Goal: Use online tool/utility: Utilize a website feature to perform a specific function

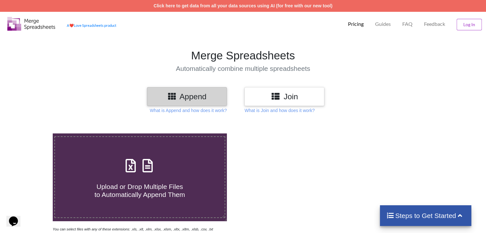
click at [300, 98] on h3 "Join" at bounding box center [284, 96] width 70 height 9
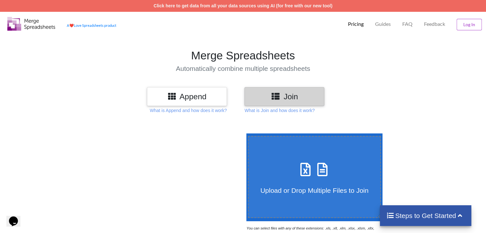
scroll to position [96, 0]
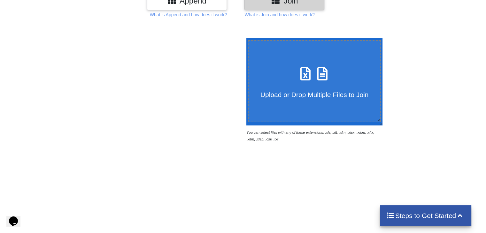
click at [289, 101] on label "Upload or Drop Multiple Files to Join" at bounding box center [314, 81] width 133 height 82
click at [245, 38] on input "Upload or Drop Multiple Files to Join" at bounding box center [245, 38] width 0 height 0
type input "C:\fakepath\sample.xlsx"
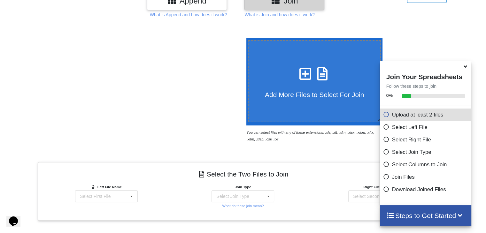
scroll to position [254, 0]
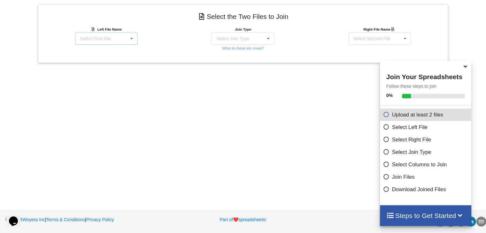
click at [99, 39] on div "Select First File" at bounding box center [95, 38] width 31 height 4
click at [117, 49] on span "sample.xlsx : Sheet1" at bounding box center [100, 50] width 41 height 5
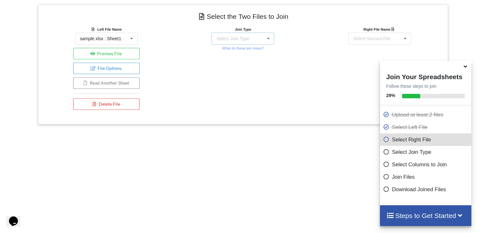
click at [232, 38] on div "Select Join Type" at bounding box center [232, 38] width 33 height 4
click at [308, 79] on div "Join Type INNER JOIN INNER JOIN LEFT JOIN RIGHT JOIN FULL JOIN What do these jo…" at bounding box center [243, 69] width 137 height 87
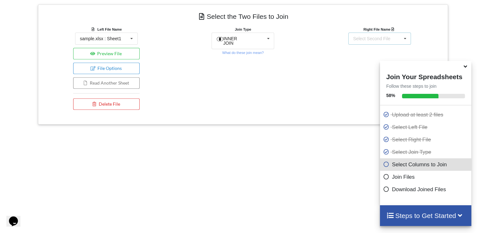
click at [379, 41] on div "Select Second File" at bounding box center [371, 38] width 37 height 4
click at [372, 50] on span "sample.xlsx : Sheet1" at bounding box center [373, 50] width 41 height 5
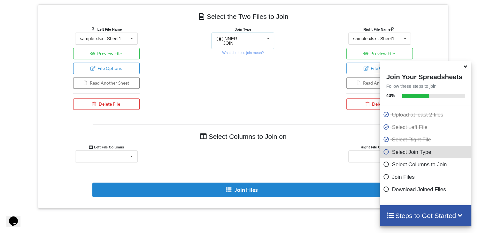
click at [254, 39] on div "INNER JOIN INNER JOIN LEFT JOIN RIGHT JOIN FULL JOIN" at bounding box center [242, 41] width 63 height 17
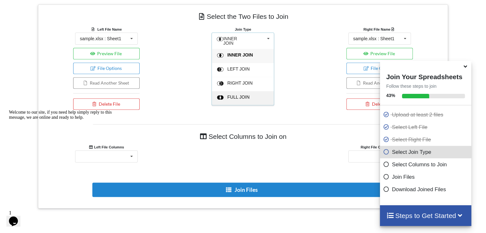
click at [249, 91] on div "FULL JOIN" at bounding box center [243, 98] width 62 height 14
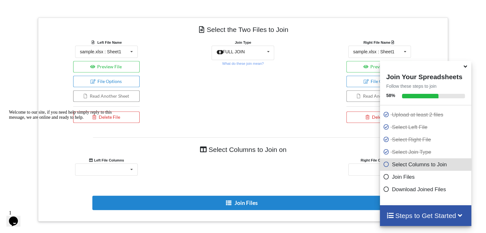
scroll to position [299, 0]
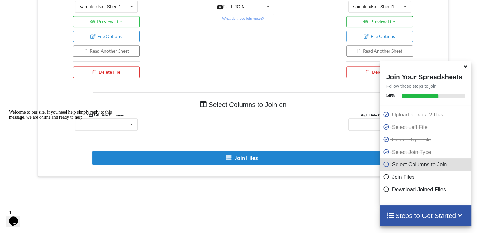
click at [369, 23] on button "Preview File" at bounding box center [379, 21] width 67 height 11
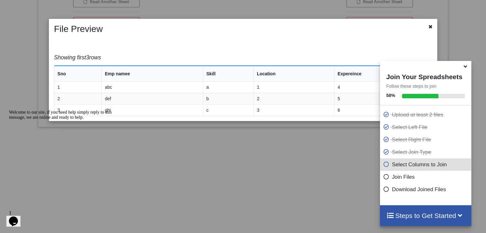
scroll to position [316, 0]
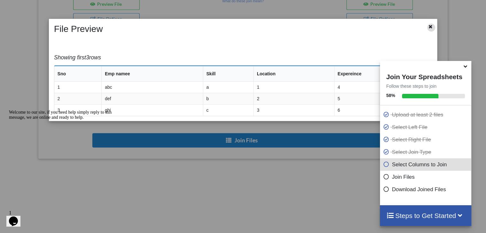
click at [432, 27] on icon at bounding box center [430, 26] width 5 height 4
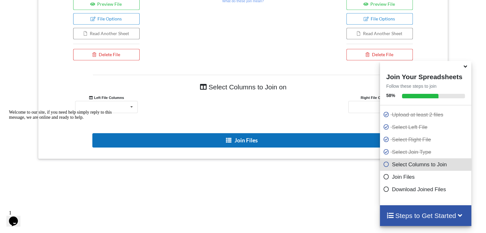
click at [255, 140] on button "Join Files" at bounding box center [242, 140] width 300 height 14
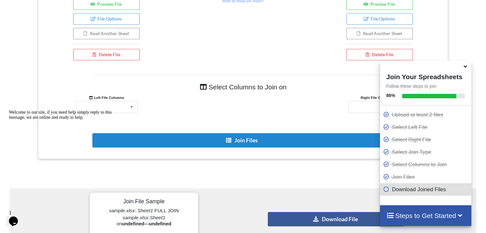
click at [427, 188] on p "Download Joined Files" at bounding box center [426, 190] width 87 height 8
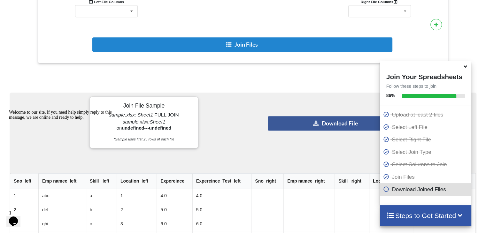
scroll to position [444, 0]
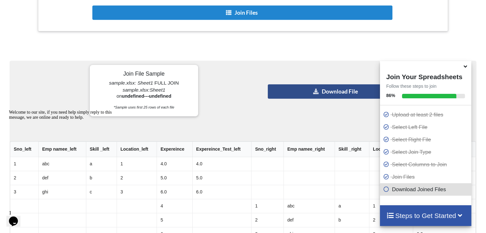
click at [327, 90] on button "Download File" at bounding box center [336, 91] width 136 height 14
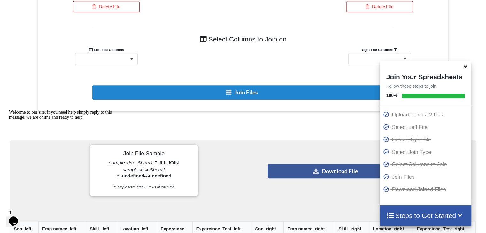
scroll to position [428, 0]
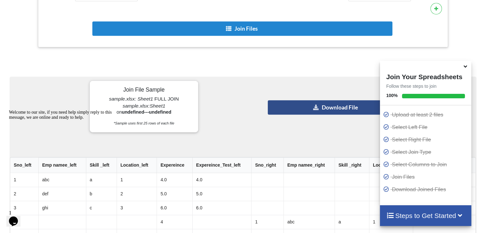
click at [329, 112] on button "Download File" at bounding box center [336, 107] width 136 height 14
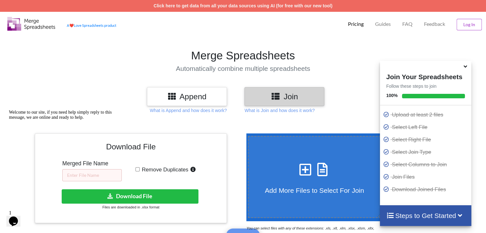
scroll to position [64, 0]
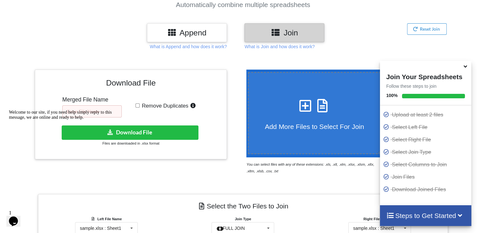
click at [92, 110] on div "Welcome to our site, if you need help simply reply to this message, we are onli…" at bounding box center [66, 115] width 115 height 10
click at [105, 111] on div "Welcome to our site, if you need help simply reply to this message, we are onli…" at bounding box center [66, 115] width 115 height 10
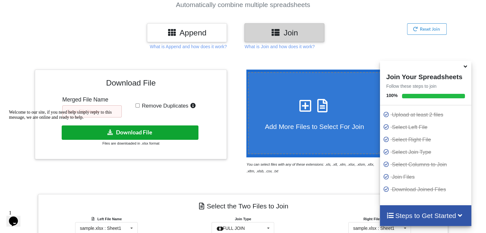
click at [145, 133] on button "Download File" at bounding box center [130, 132] width 137 height 14
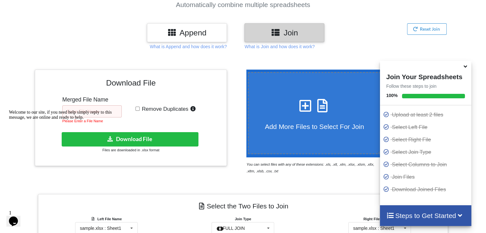
click at [93, 110] on div "Welcome to our site, if you need help simply reply to this message, we are onli…" at bounding box center [66, 115] width 115 height 10
click at [86, 110] on div "Welcome to our site, if you need help simply reply to this message, we are onli…" at bounding box center [66, 115] width 115 height 10
click at [74, 111] on div "Welcome to our site, if you need help simply reply to this message, we are onli…" at bounding box center [66, 115] width 115 height 10
click at [88, 114] on div "Welcome to our site, if you need help simply reply to this message, we are onli…" at bounding box center [66, 115] width 115 height 10
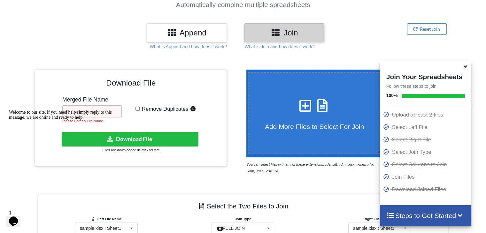
click at [86, 112] on div "Welcome to our site, if you need help simply reply to this message, we are onli…" at bounding box center [66, 115] width 115 height 10
click at [88, 110] on div "Welcome to our site, if you need help simply reply to this message, we are onli…" at bounding box center [66, 115] width 115 height 10
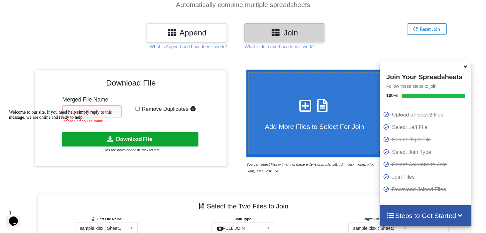
click at [144, 135] on button "Download File" at bounding box center [130, 139] width 137 height 14
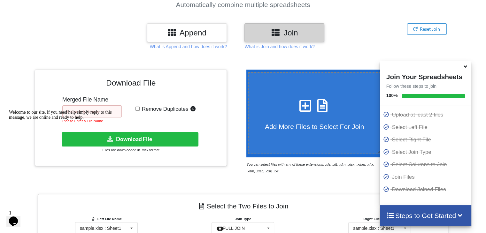
click at [92, 110] on div "Welcome to our site, if you need help simply reply to this message, we are onli…" at bounding box center [66, 115] width 115 height 10
click at [103, 111] on div "Welcome to our site, if you need help simply reply to this message, we are onli…" at bounding box center [66, 115] width 115 height 10
click at [83, 116] on div "Welcome to our site, if you need help simply reply to this message, we are onli…" at bounding box center [66, 115] width 115 height 10
click at [82, 116] on div "Welcome to our site, if you need help simply reply to this message, we are onli…" at bounding box center [66, 115] width 115 height 10
click at [82, 114] on div "Welcome to our site, if you need help simply reply to this message, we are onli…" at bounding box center [66, 115] width 115 height 10
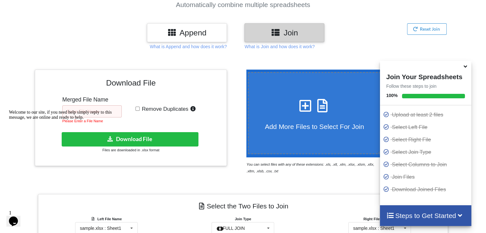
click at [82, 114] on div "Welcome to our site, if you need help simply reply to this message, we are onli…" at bounding box center [66, 115] width 115 height 10
click at [140, 107] on span "Remove Duplicates" at bounding box center [164, 109] width 49 height 6
click at [140, 107] on input "Remove Duplicates" at bounding box center [137, 109] width 4 height 4
checkbox input "true"
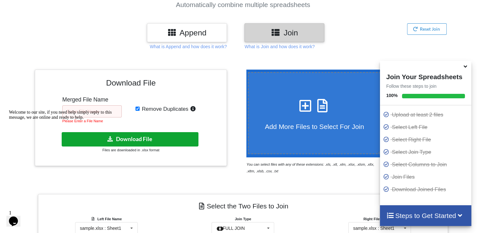
click at [133, 143] on button "Download File" at bounding box center [130, 139] width 137 height 14
click at [131, 138] on button "Download File" at bounding box center [130, 139] width 137 height 14
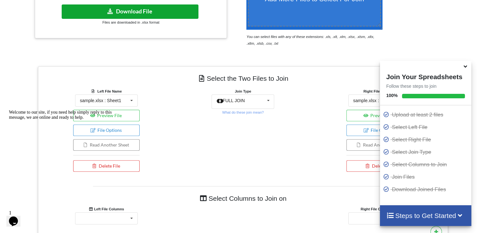
scroll to position [223, 0]
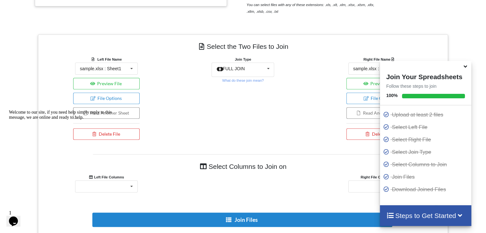
click at [423, 218] on h4 "Steps to Get Started" at bounding box center [425, 216] width 79 height 8
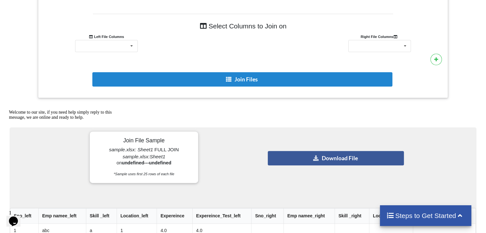
scroll to position [396, 0]
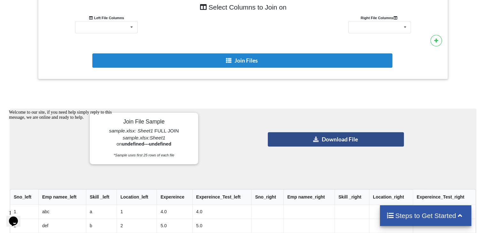
click at [335, 140] on button "Download File" at bounding box center [336, 139] width 136 height 14
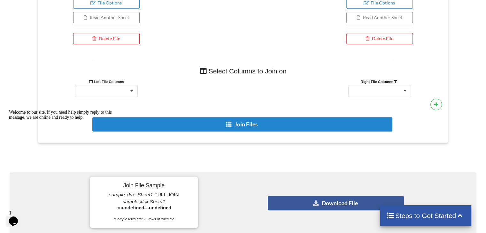
scroll to position [223, 0]
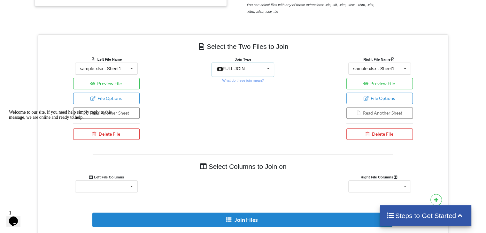
click at [250, 70] on div "FULL JOIN INNER JOIN LEFT JOIN RIGHT JOIN FULL JOIN" at bounding box center [242, 70] width 63 height 14
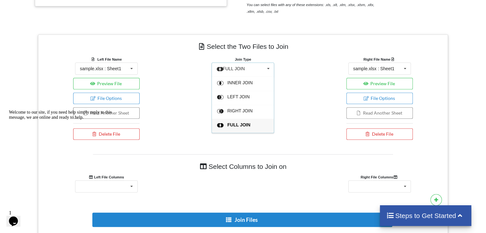
click at [306, 92] on div "Join Type FULL JOIN INNER JOIN LEFT JOIN RIGHT JOIN FULL JOIN What do these joi…" at bounding box center [243, 99] width 137 height 87
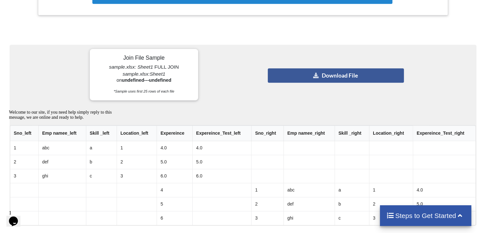
scroll to position [255, 0]
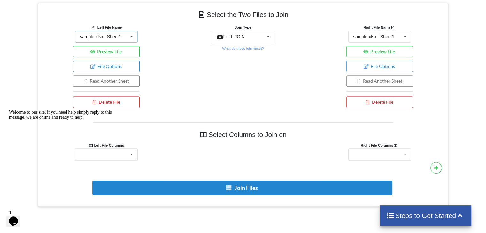
click at [118, 35] on div "sample.xlsx : Sheet1" at bounding box center [100, 36] width 41 height 4
click at [172, 72] on div "Left File Name sample.xlsx : Sheet1 sample.xlsx : Sheet1 Preview File File Opti…" at bounding box center [106, 67] width 137 height 87
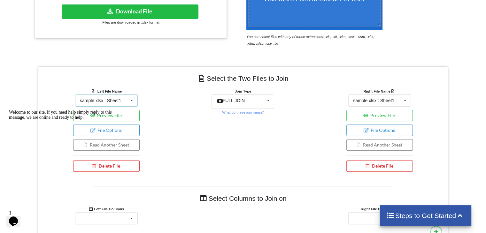
click at [111, 100] on div "sample.xlsx : Sheet1" at bounding box center [100, 100] width 41 height 4
click at [180, 134] on div "Join Type FULL JOIN INNER JOIN LEFT JOIN RIGHT JOIN FULL JOIN What do these joi…" at bounding box center [243, 131] width 137 height 87
click at [233, 101] on span "FULL JOIN" at bounding box center [234, 100] width 22 height 5
click at [303, 115] on div "Join Type FULL JOIN INNER JOIN LEFT JOIN RIGHT JOIN FULL JOIN What do these joi…" at bounding box center [243, 131] width 137 height 87
click at [386, 98] on div "sample.xlsx : Sheet1" at bounding box center [373, 100] width 41 height 4
